Goal: Information Seeking & Learning: Learn about a topic

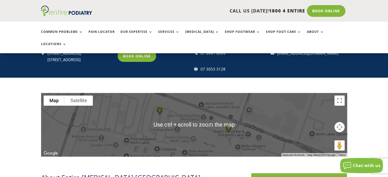
scroll to position [105, 0]
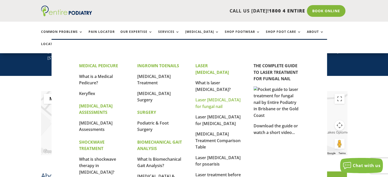
click at [211, 97] on link "Laser [MEDICAL_DATA] for fungal nail" at bounding box center [218, 103] width 45 height 12
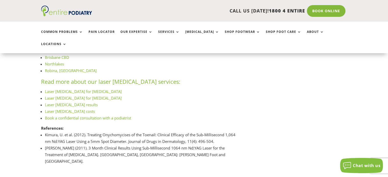
scroll to position [710, 0]
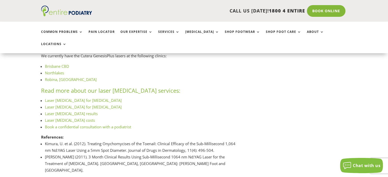
drag, startPoint x: 56, startPoint y: 74, endPoint x: 51, endPoint y: 74, distance: 4.7
click at [51, 74] on link "Northlakes" at bounding box center [54, 72] width 19 height 5
